Goal: Transaction & Acquisition: Purchase product/service

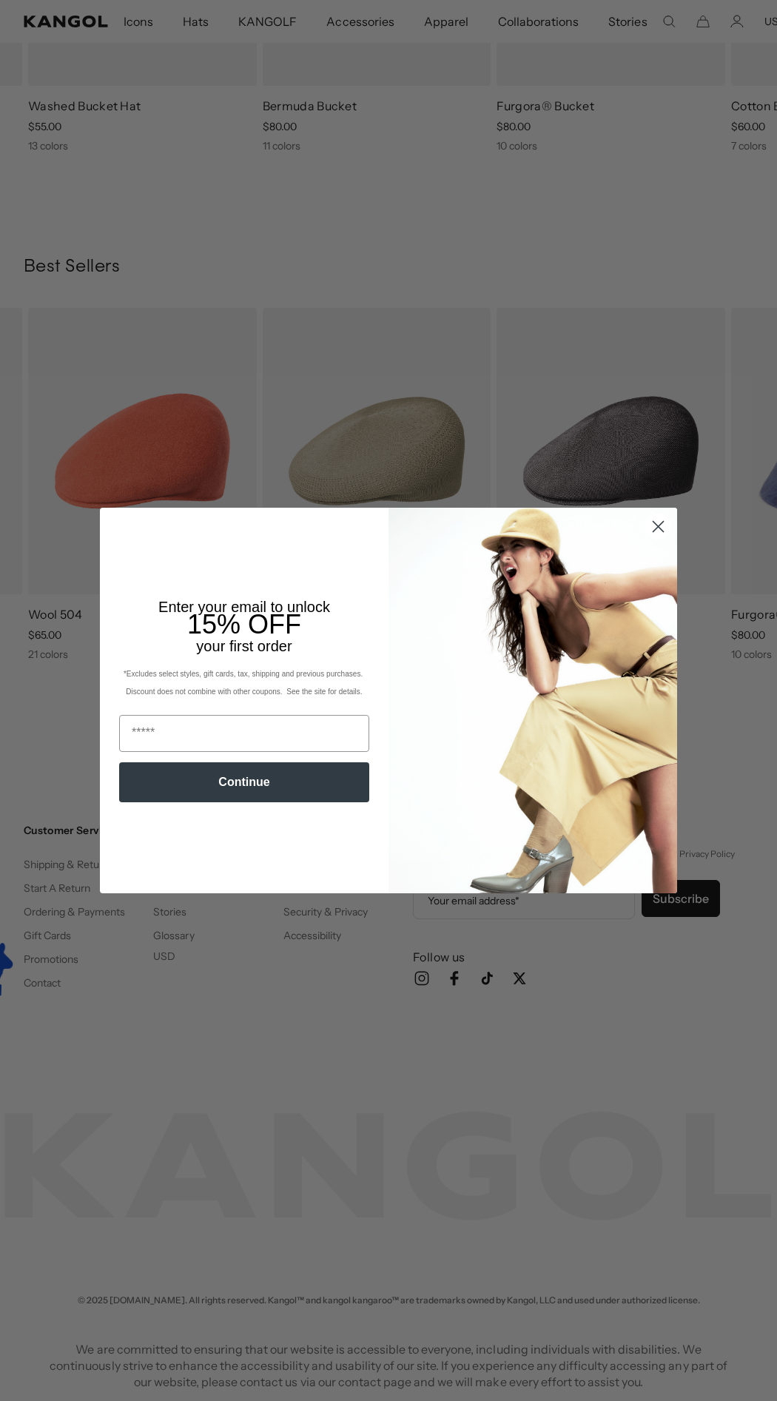
scroll to position [0, 305]
